Goal: Find specific page/section

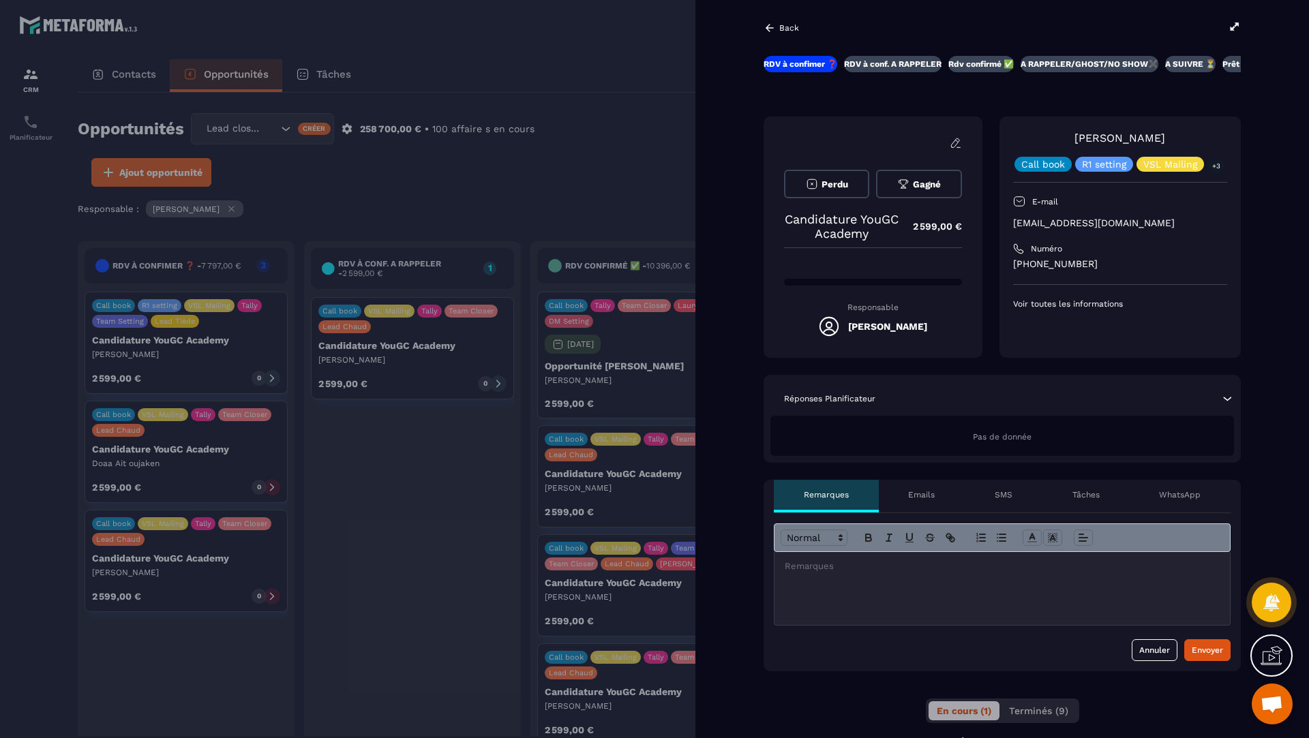
click at [1227, 28] on div "Back" at bounding box center [1001, 27] width 477 height 15
click at [1230, 27] on icon at bounding box center [1234, 26] width 12 height 12
drag, startPoint x: 1138, startPoint y: 223, endPoint x: 999, endPoint y: 225, distance: 139.1
click at [999, 225] on div "[PERSON_NAME] Call book R1 setting VSL Mailing +3 E-mail [EMAIL_ADDRESS][DOMAIN…" at bounding box center [1119, 237] width 241 height 241
copy p "[EMAIL_ADDRESS][DOMAIN_NAME]"
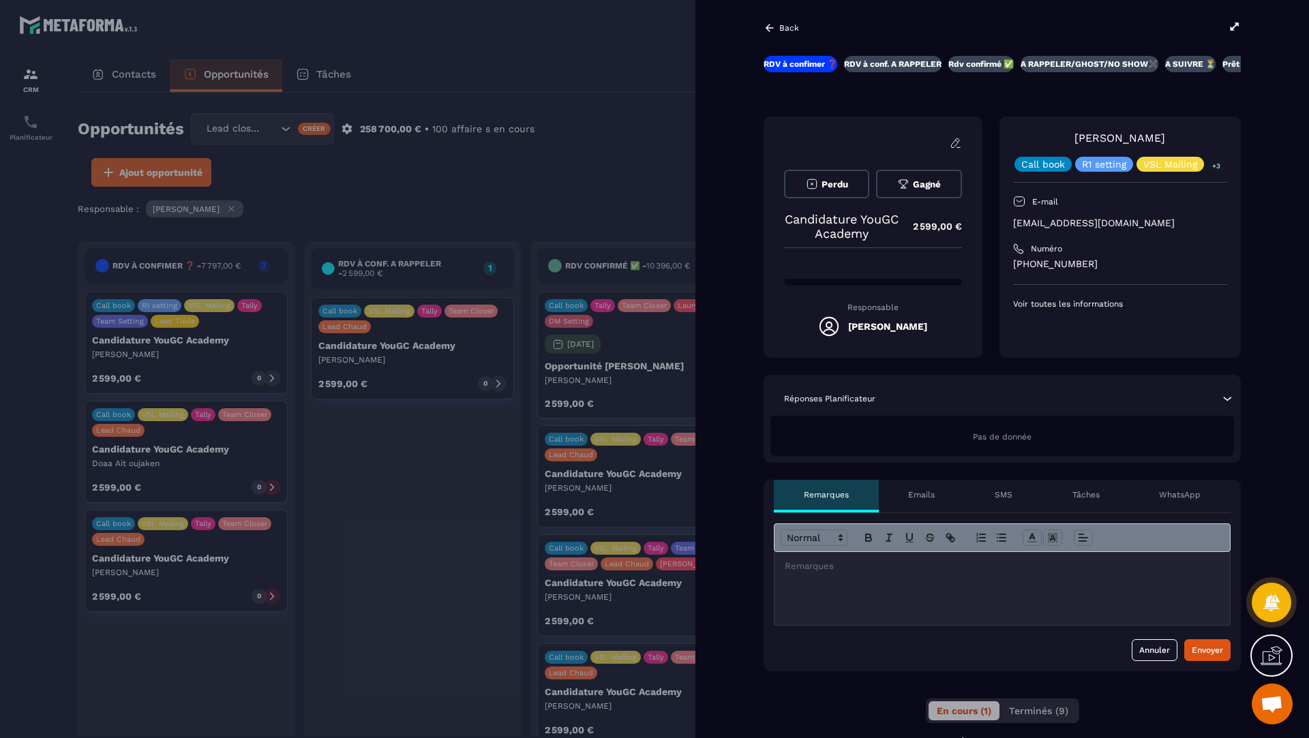
click at [551, 166] on div at bounding box center [654, 369] width 1309 height 738
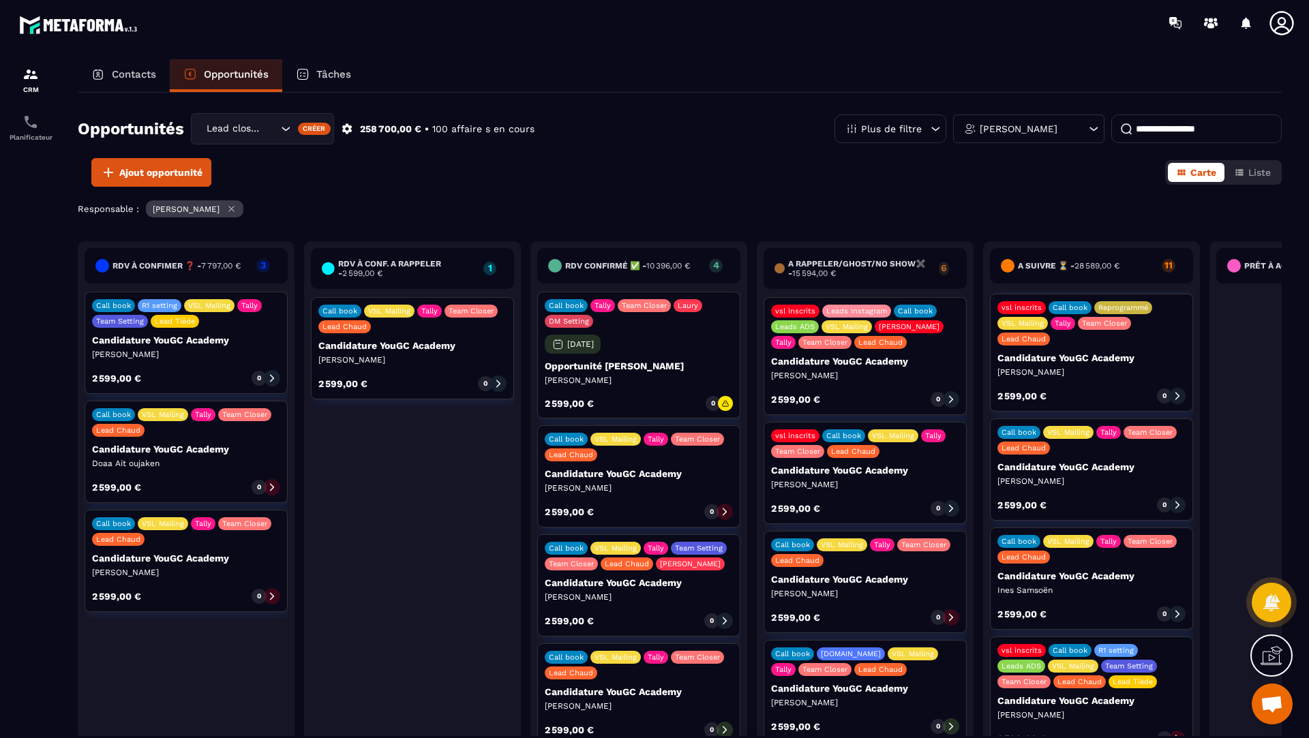
scroll to position [513, 0]
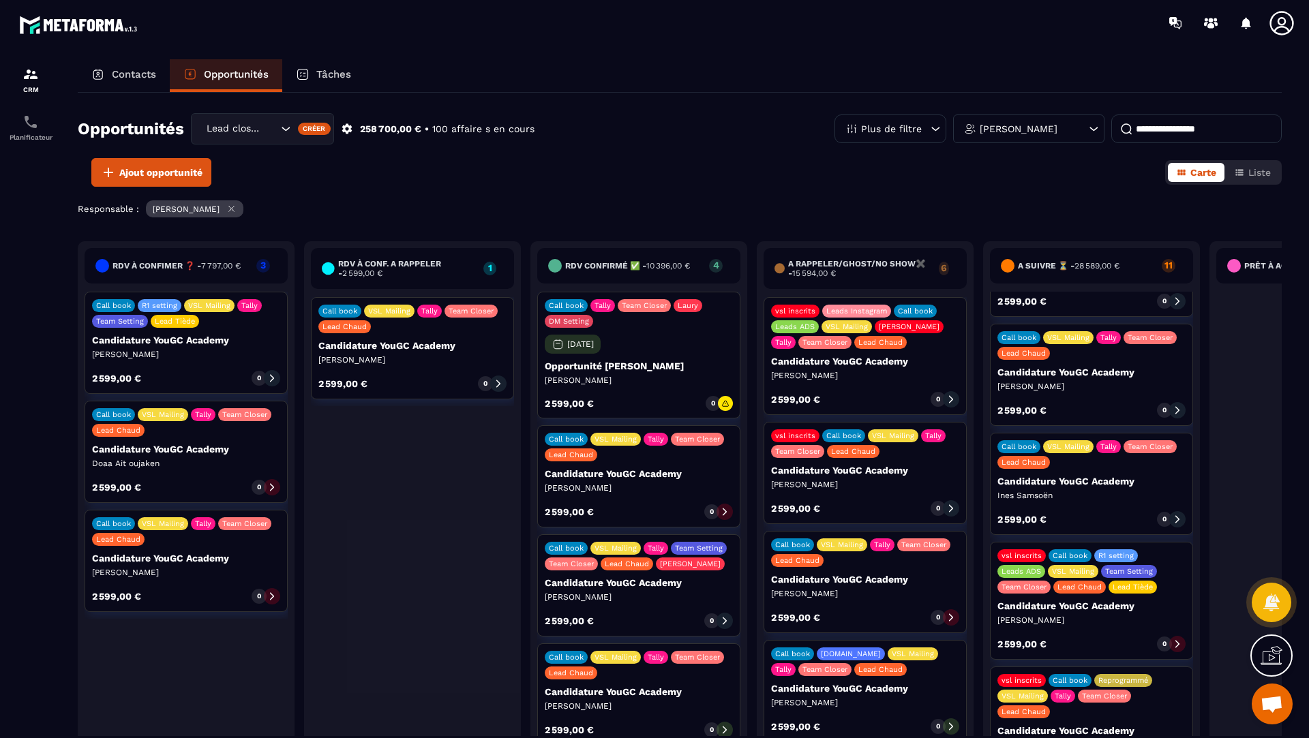
click at [1173, 639] on icon at bounding box center [1177, 644] width 10 height 10
